Goal: Information Seeking & Learning: Learn about a topic

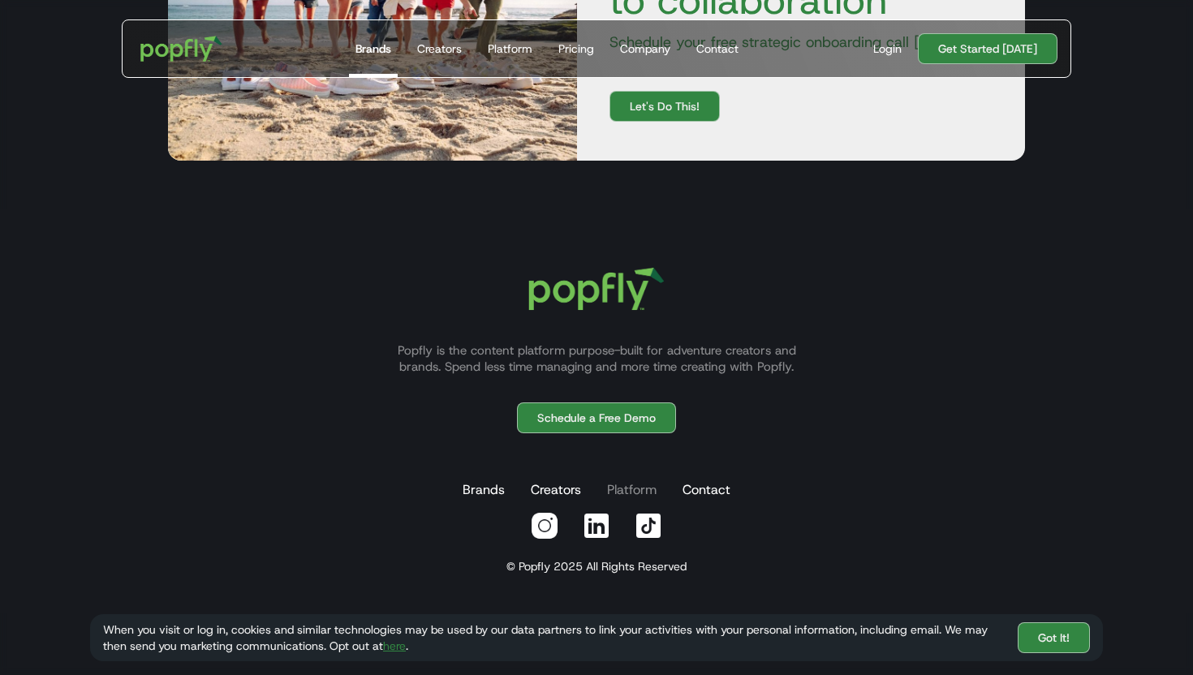
click at [631, 493] on link "Platform" at bounding box center [632, 490] width 56 height 32
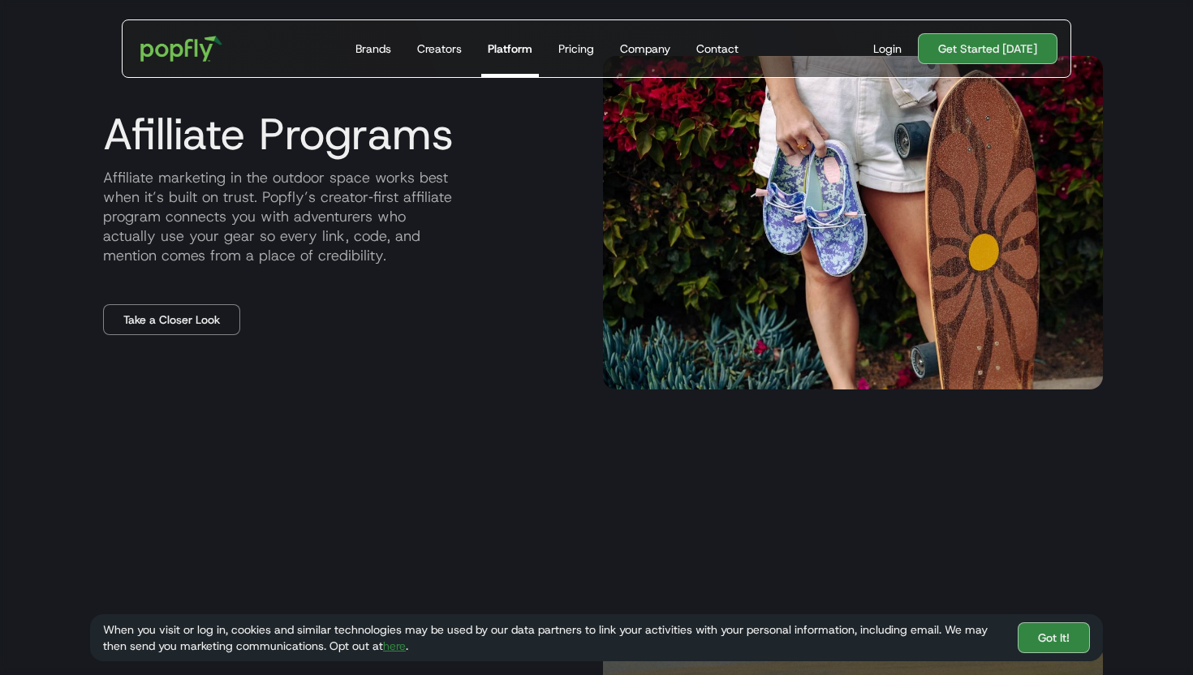
scroll to position [1833, 0]
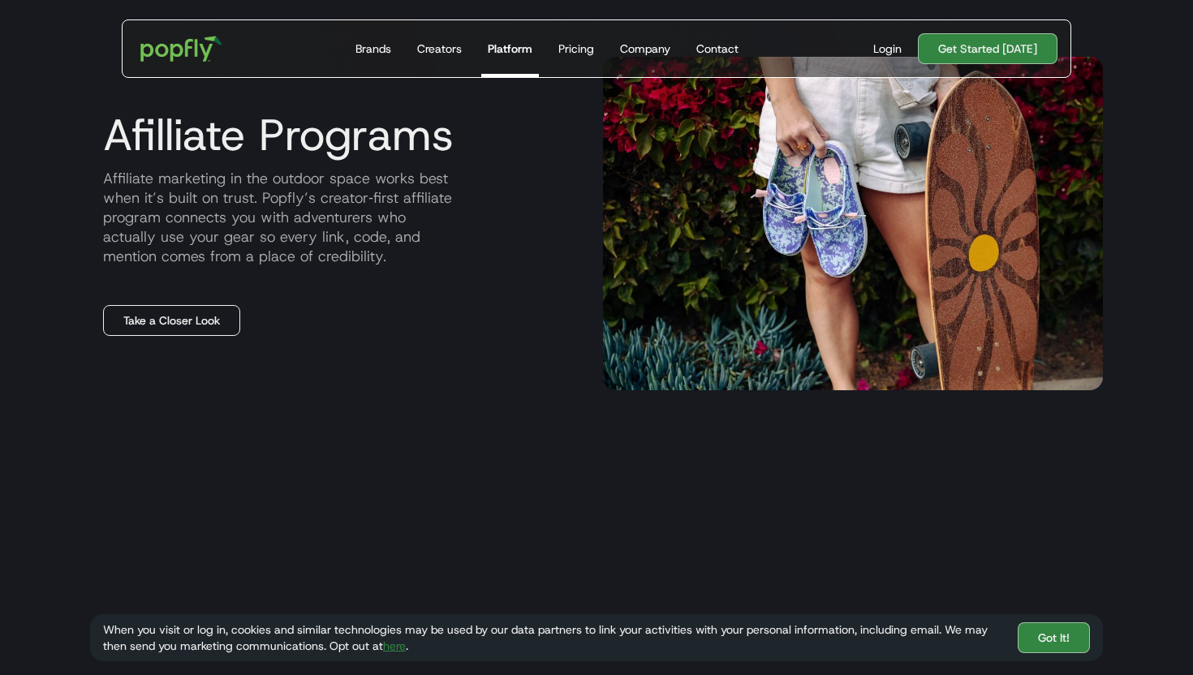
click at [140, 319] on link "Take a Closer Look" at bounding box center [171, 320] width 137 height 31
click at [205, 130] on h3 "Afilliate Programs" at bounding box center [340, 134] width 500 height 49
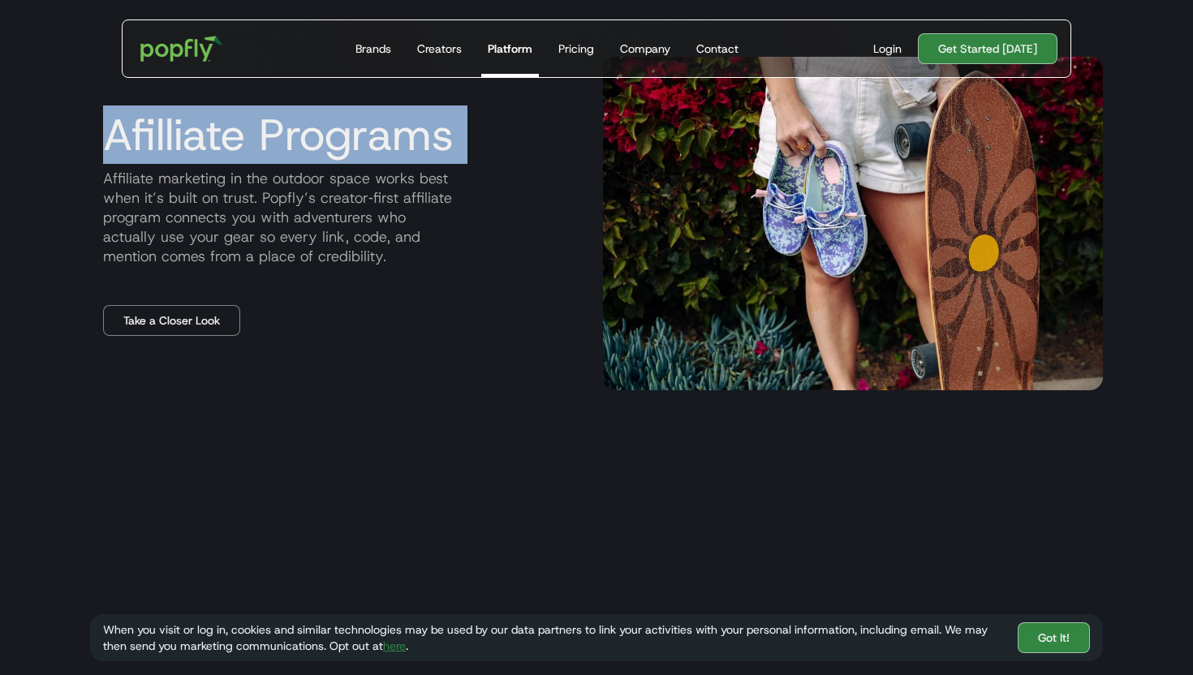
click at [205, 130] on h3 "Afilliate Programs" at bounding box center [340, 134] width 500 height 49
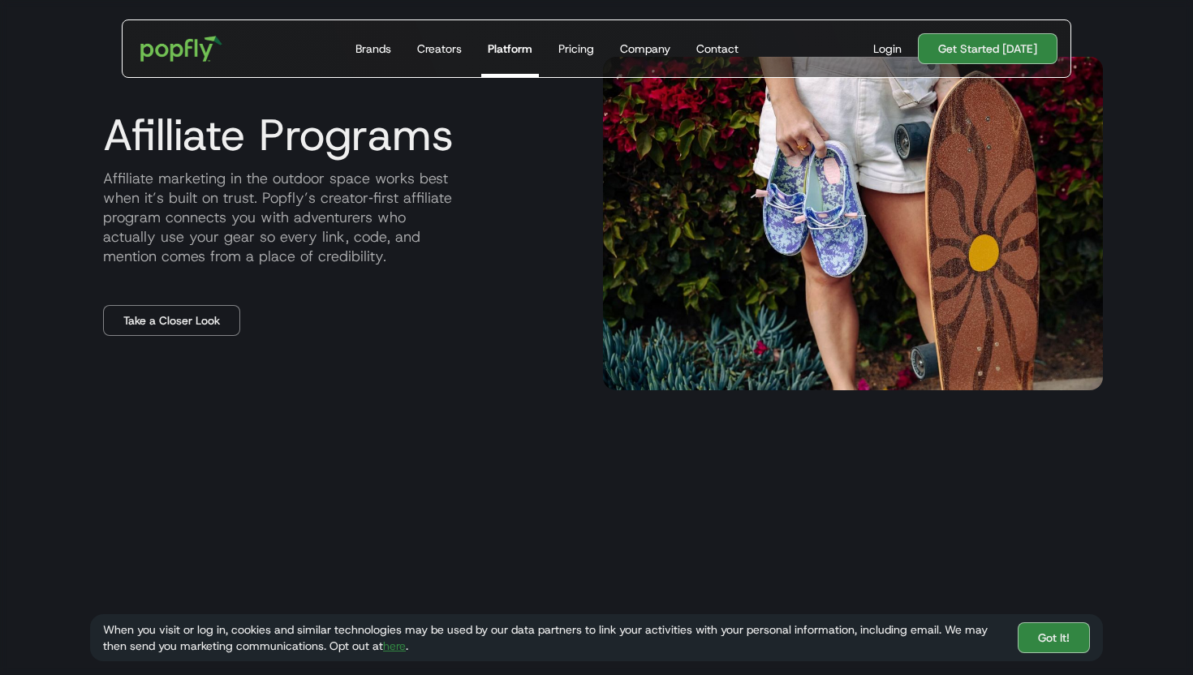
click at [391, 299] on div "Afilliate Programs Affiliate marketing in the outdoor space works best when it’…" at bounding box center [340, 223] width 500 height 226
click at [220, 321] on link "Take a Closer Look" at bounding box center [171, 320] width 137 height 31
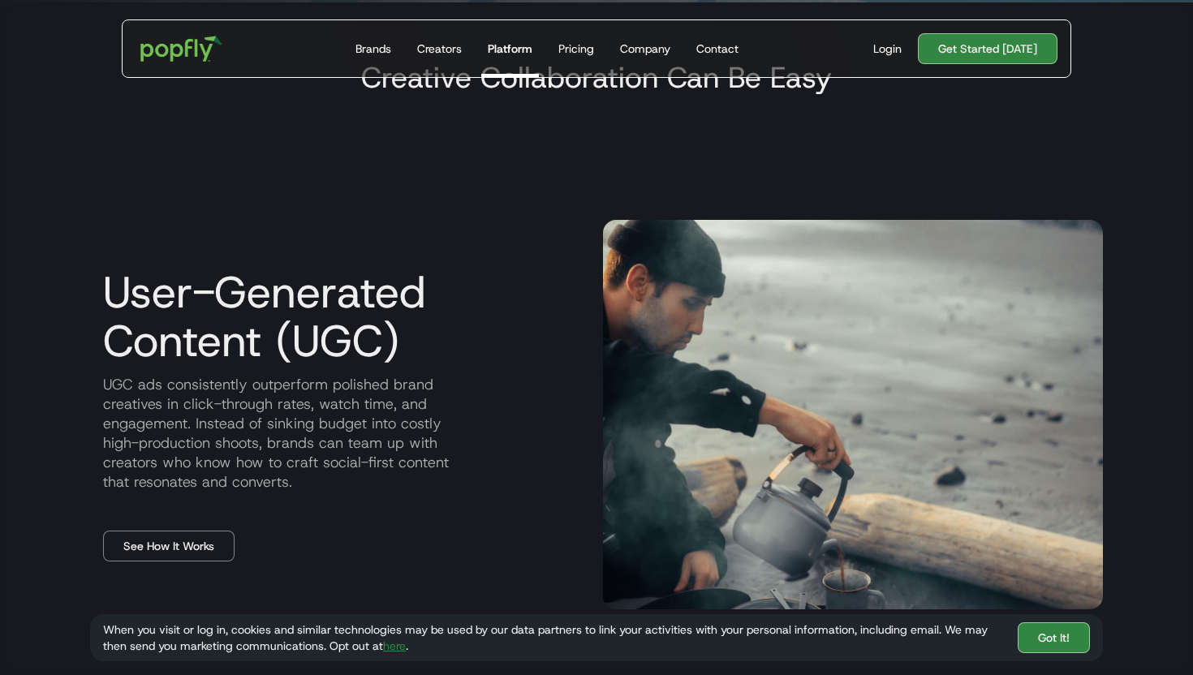
scroll to position [660, 0]
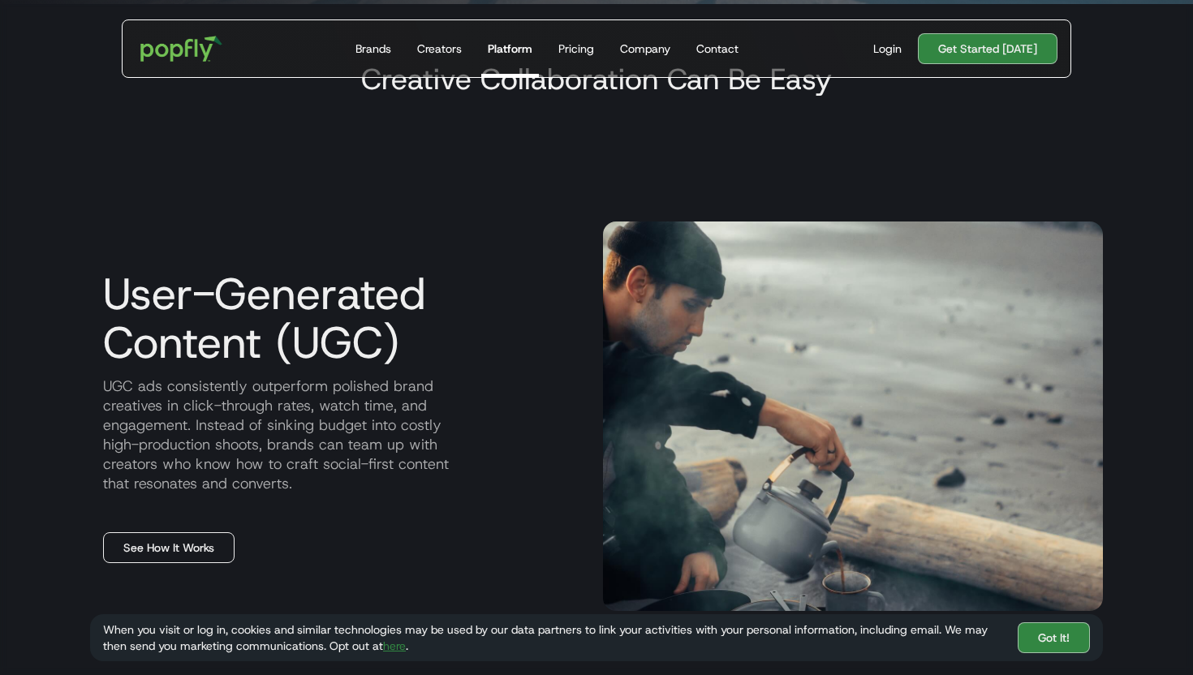
click at [180, 541] on link "See How It Works" at bounding box center [168, 547] width 131 height 31
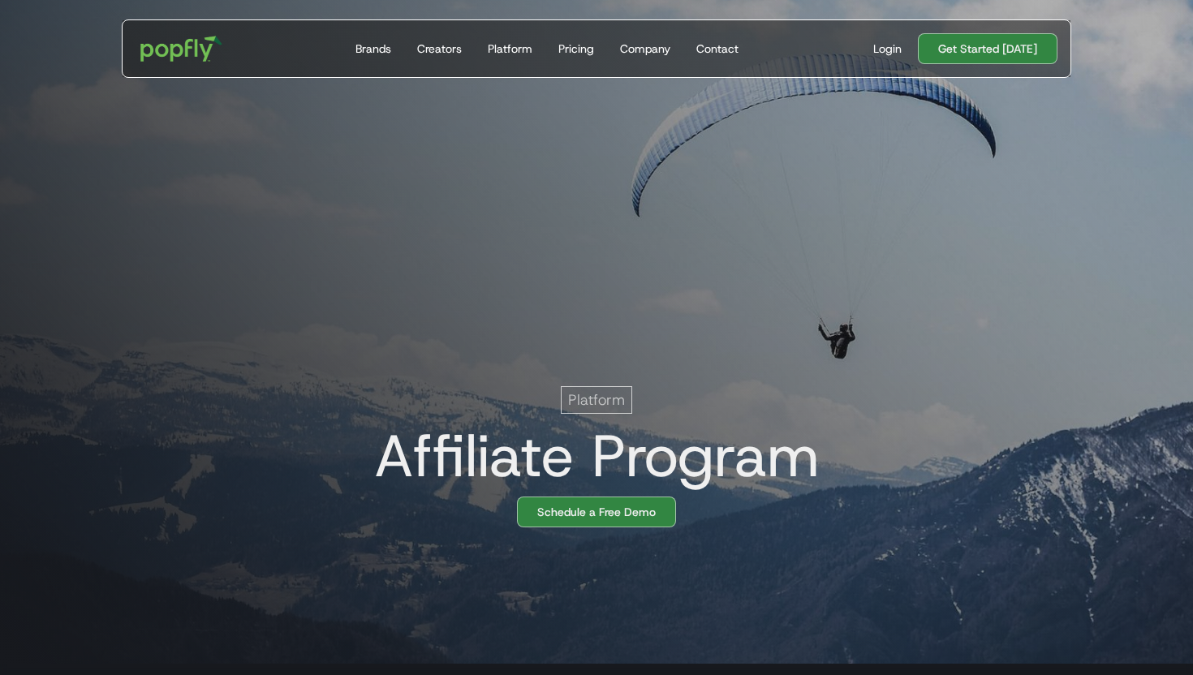
scroll to position [0, 32]
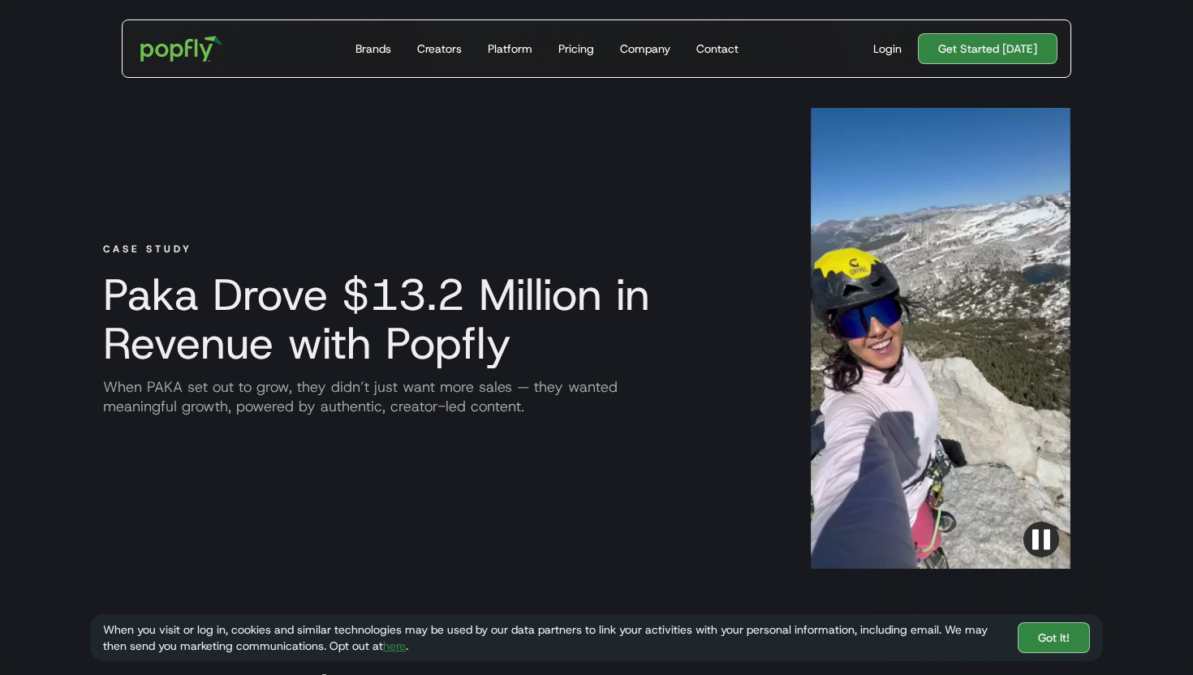
scroll to position [1413, 0]
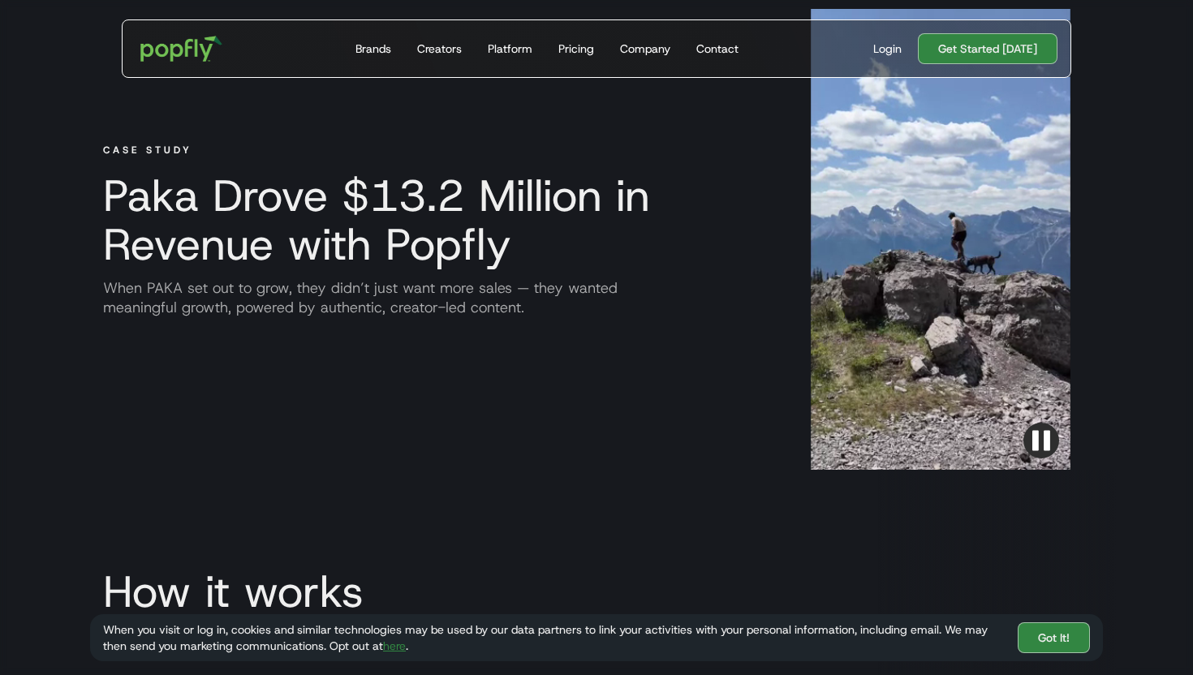
click at [366, 234] on h3 "Paka Drove $13.2 Million in Revenue with Popfly" at bounding box center [431, 219] width 682 height 97
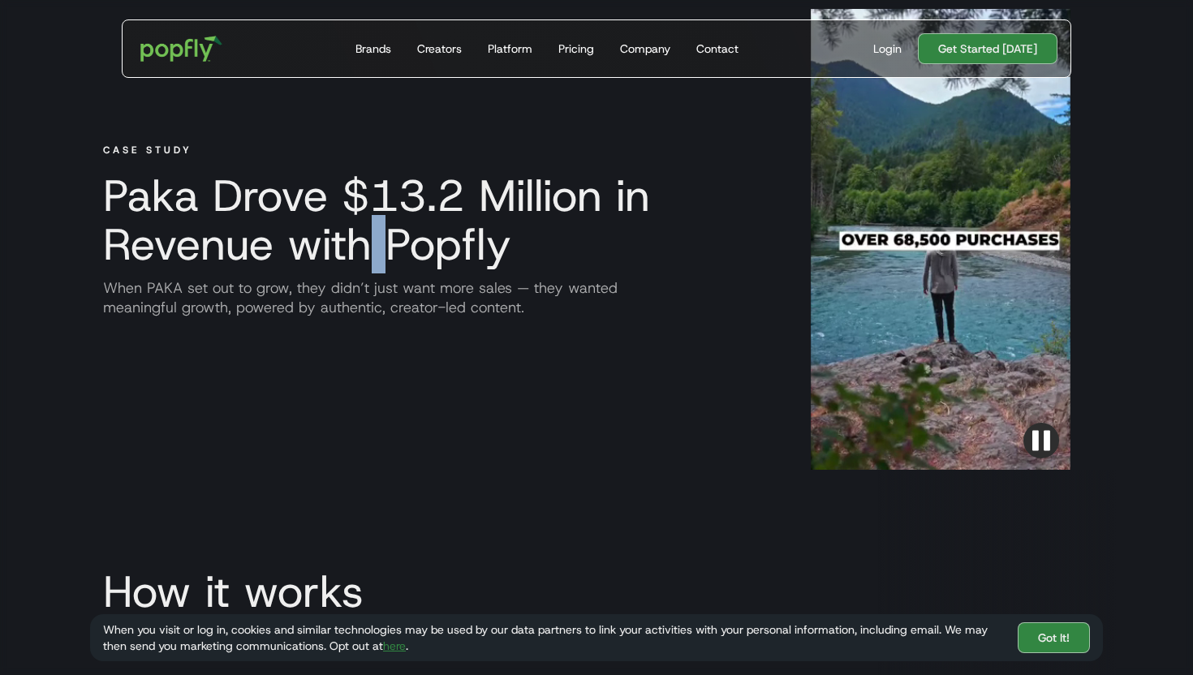
click at [366, 234] on h3 "Paka Drove $13.2 Million in Revenue with Popfly" at bounding box center [431, 219] width 682 height 97
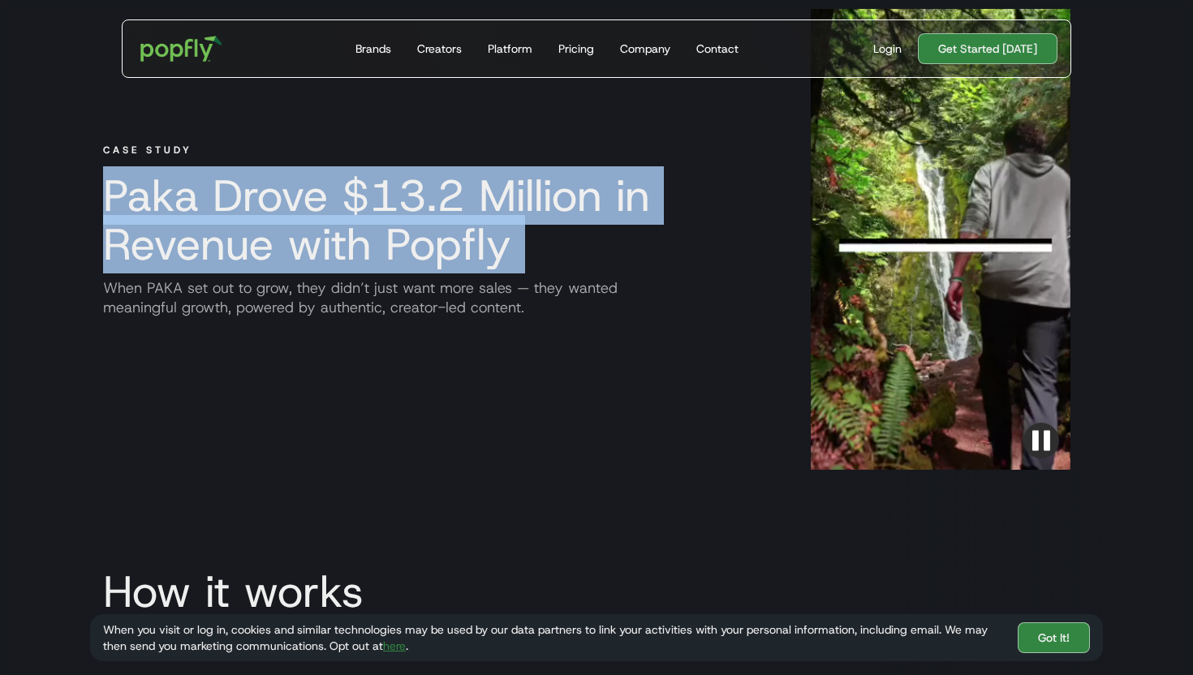
click at [366, 234] on h3 "Paka Drove $13.2 Million in Revenue with Popfly" at bounding box center [431, 219] width 682 height 97
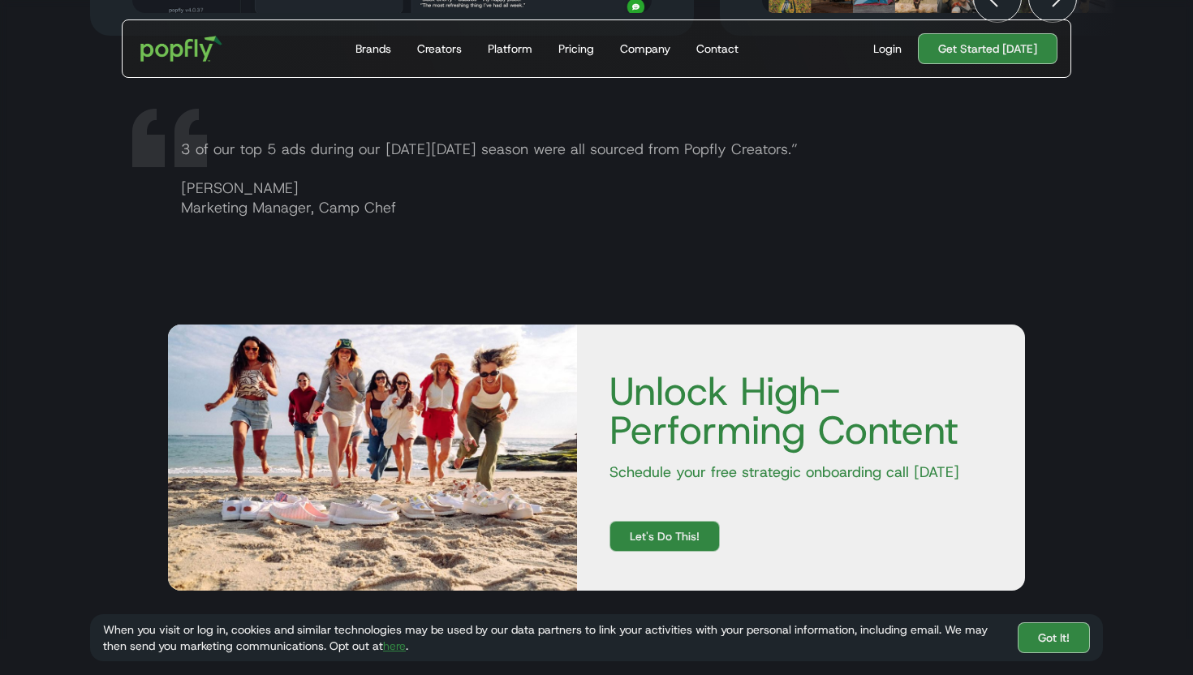
scroll to position [1935, 0]
